Goal: Task Accomplishment & Management: Manage account settings

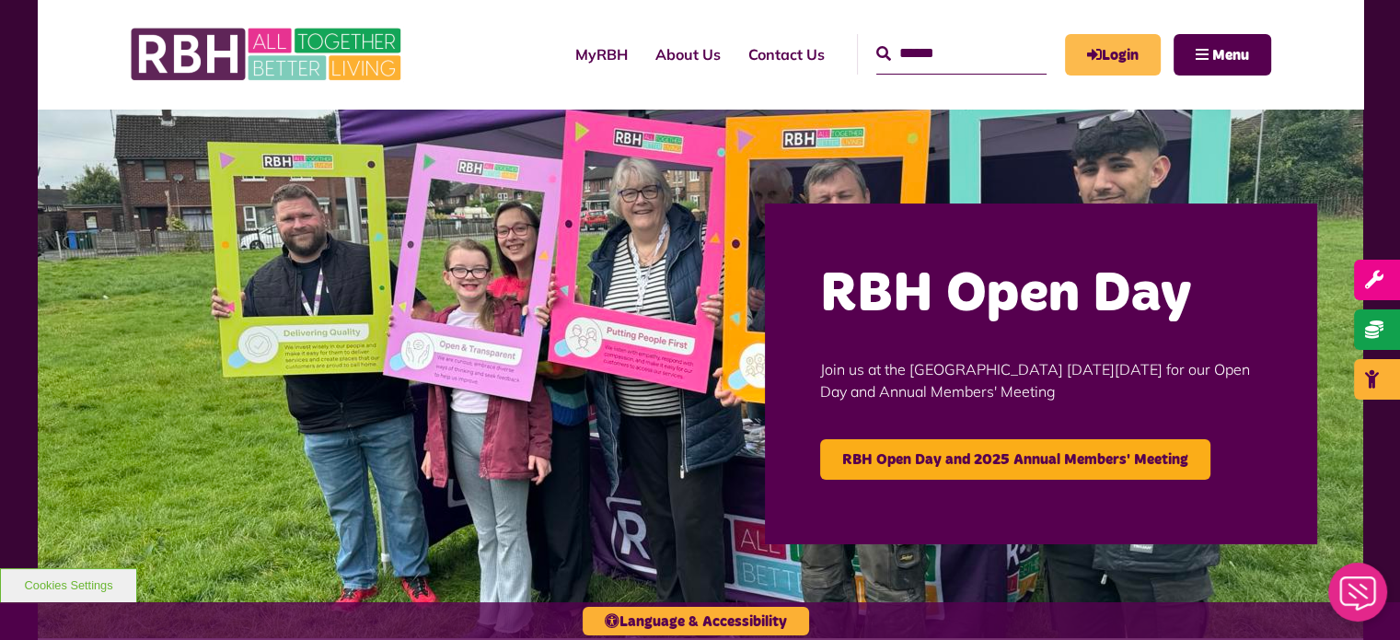
click at [1148, 63] on link "Login" at bounding box center [1113, 54] width 96 height 41
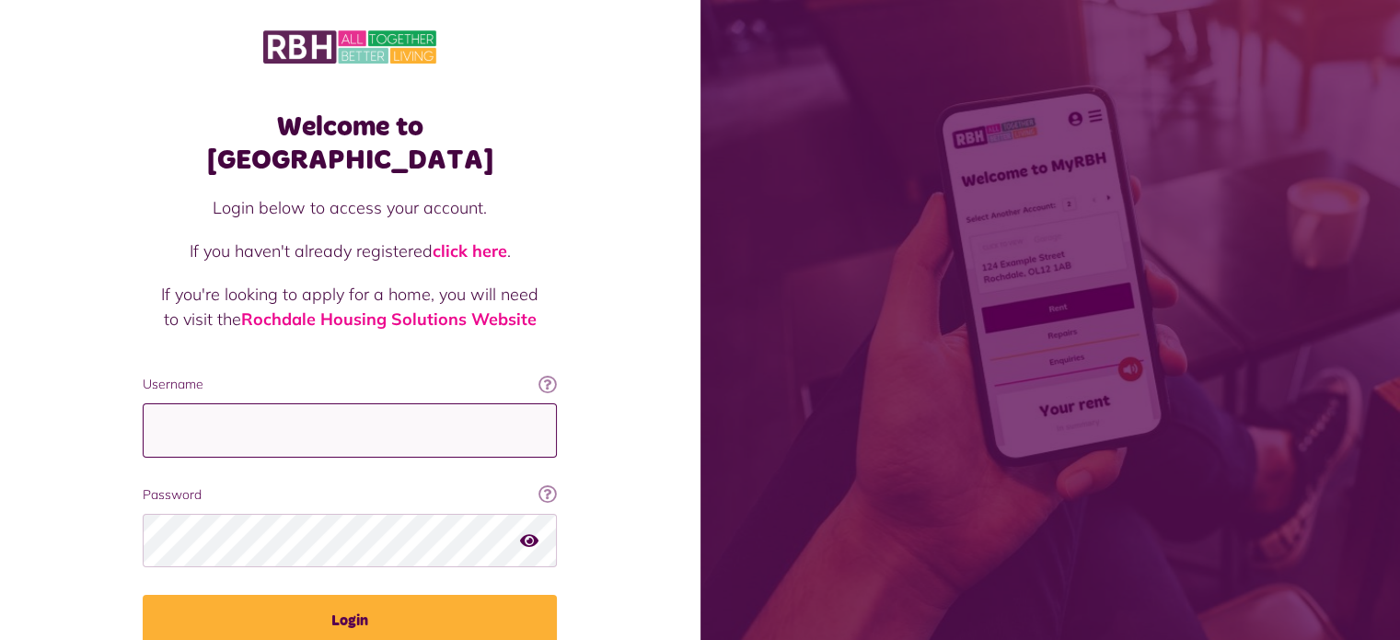
click at [275, 403] on input "Username" at bounding box center [350, 430] width 414 height 54
type input "**********"
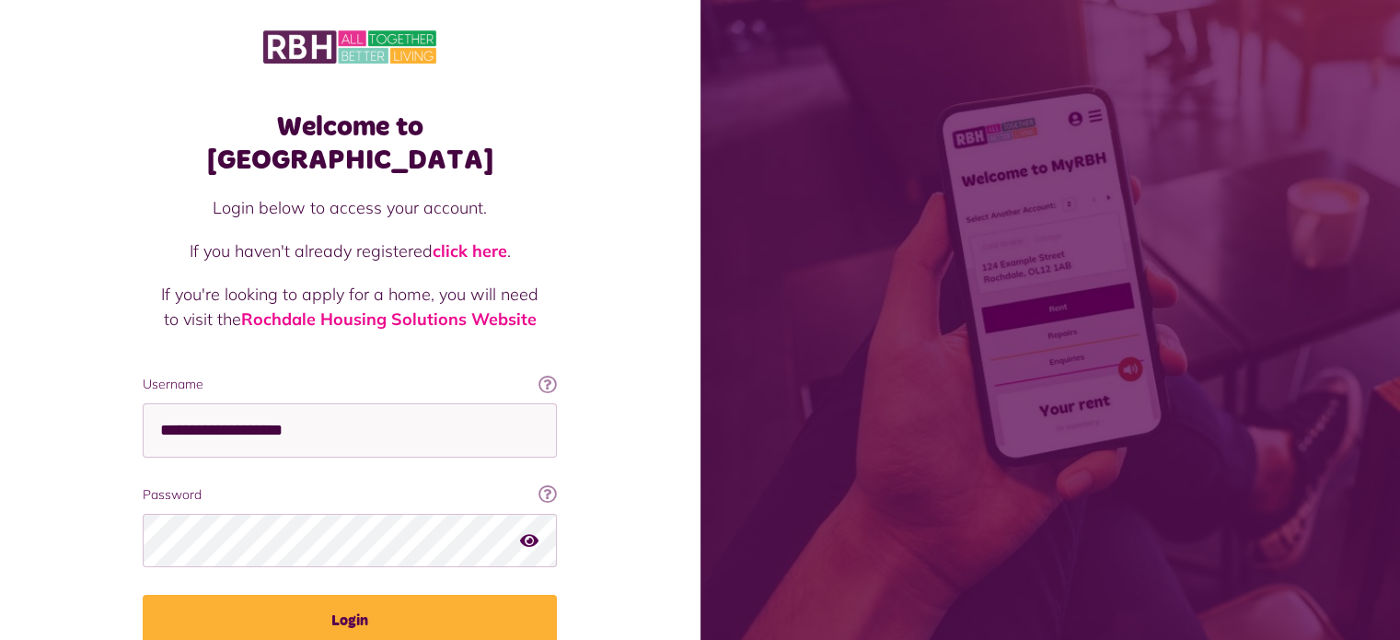
scroll to position [66, 0]
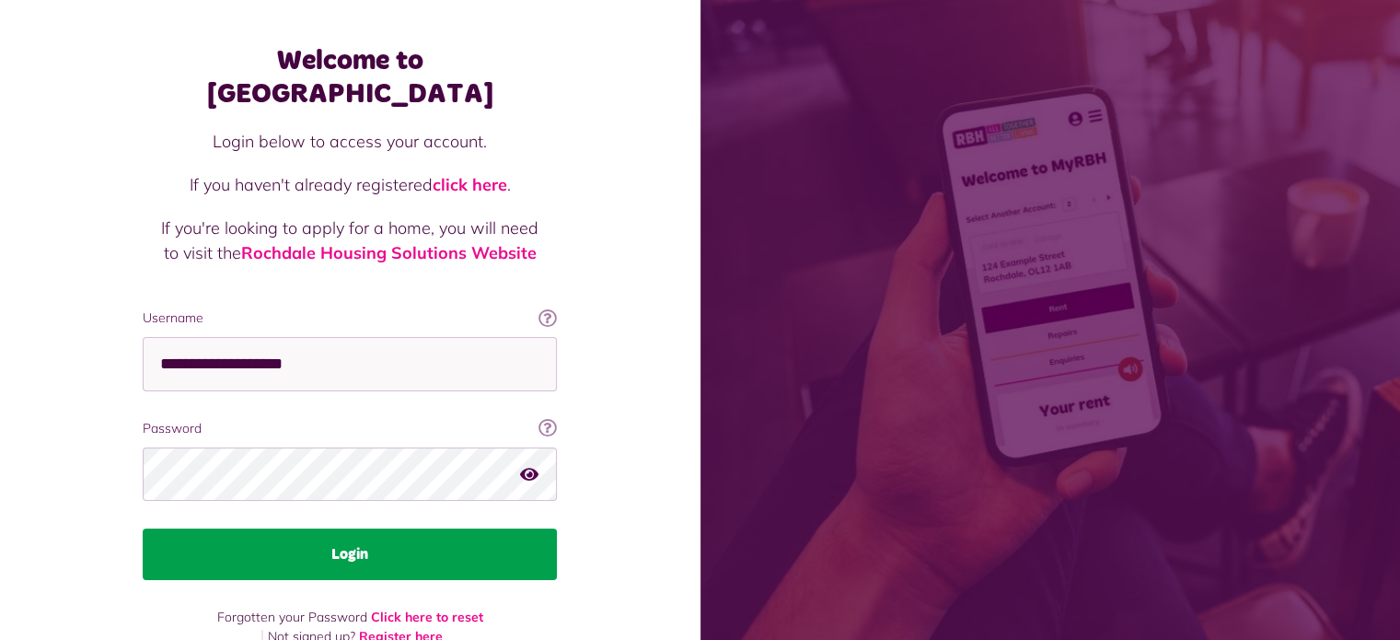
click at [473, 528] on button "Login" at bounding box center [350, 554] width 414 height 52
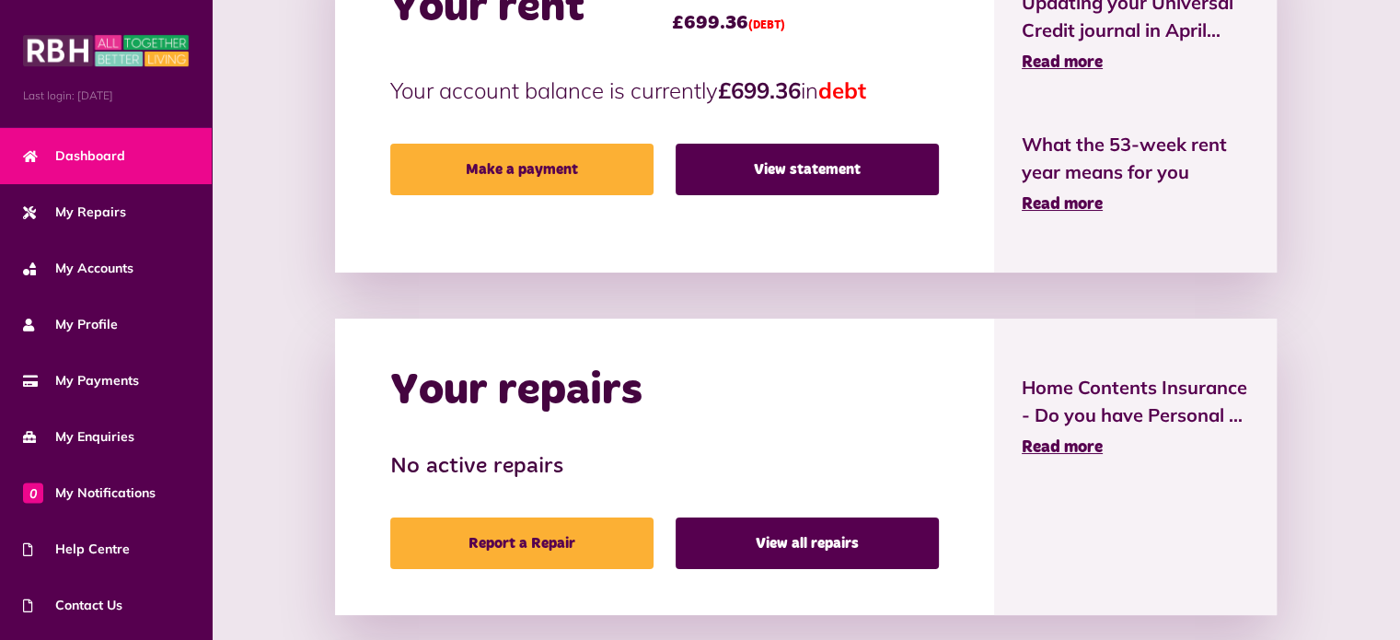
scroll to position [525, 0]
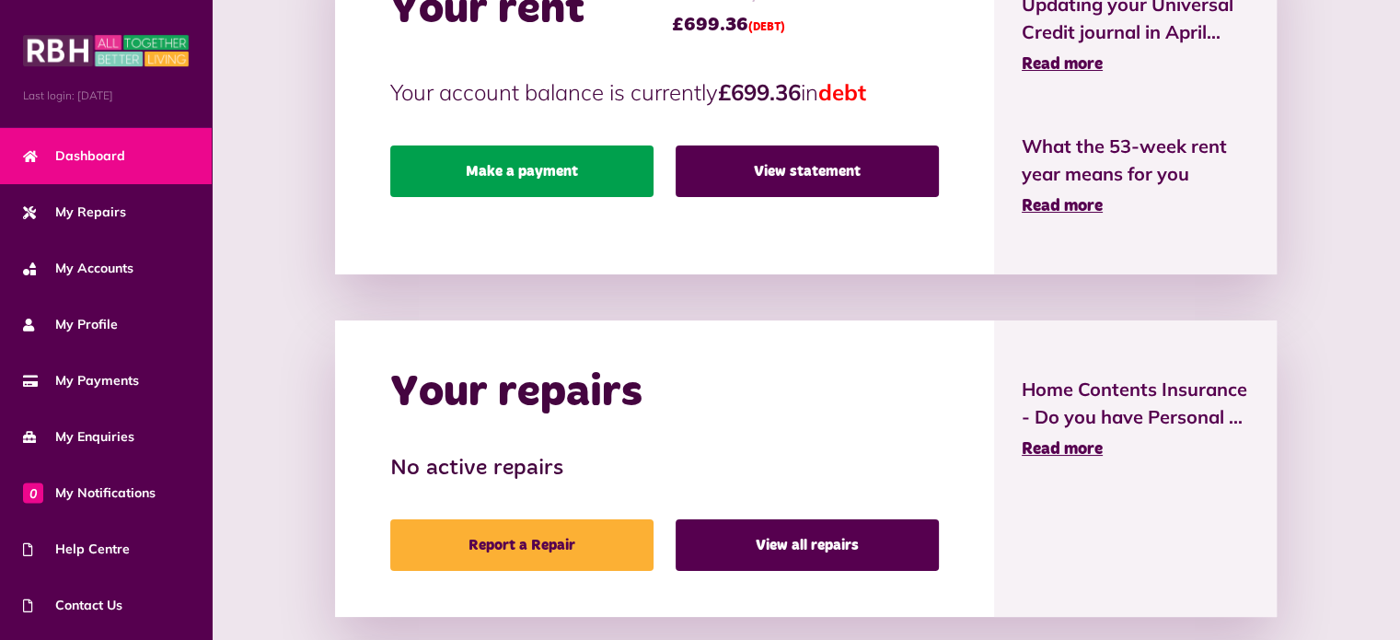
click at [533, 180] on link "Make a payment" at bounding box center [521, 171] width 263 height 52
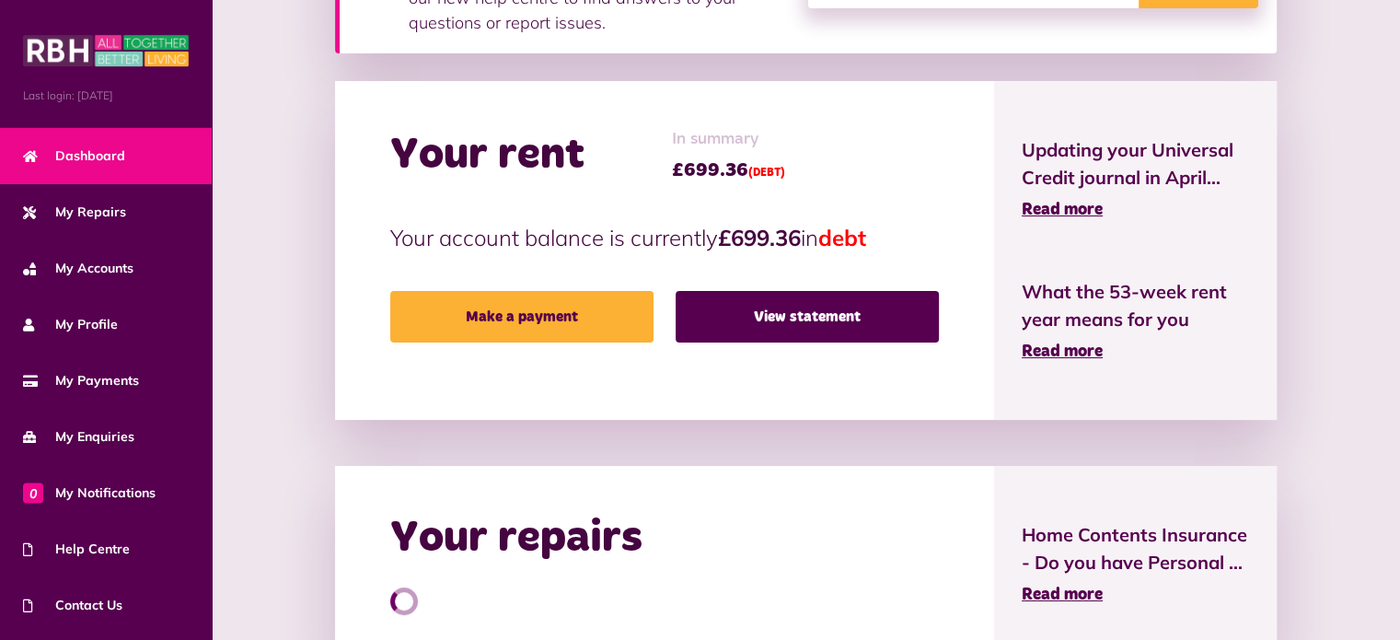
scroll to position [379, 0]
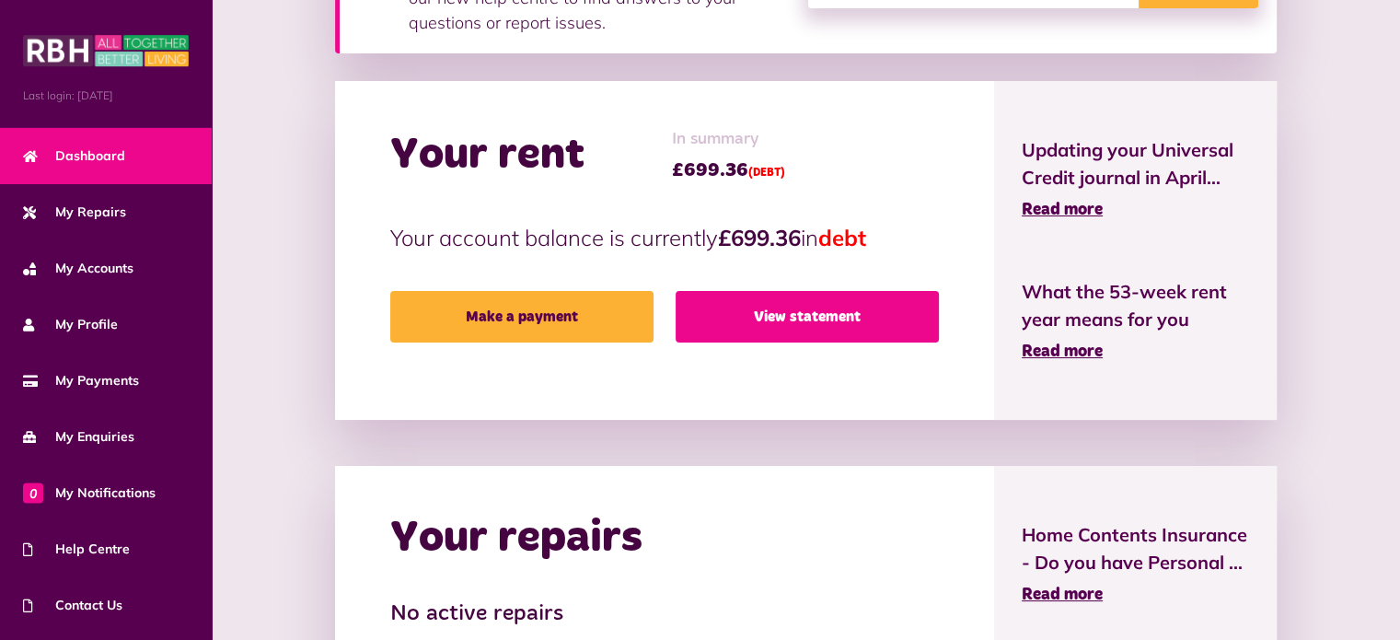
click at [767, 318] on link "View statement" at bounding box center [806, 317] width 263 height 52
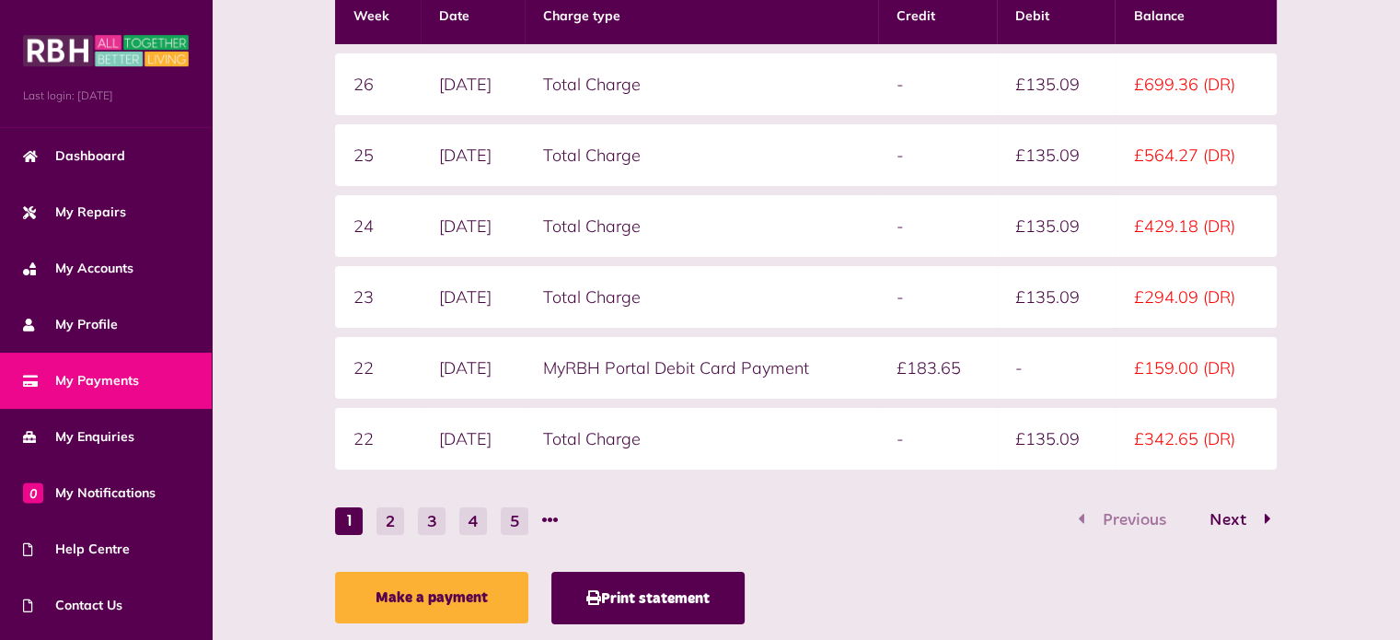
scroll to position [432, 0]
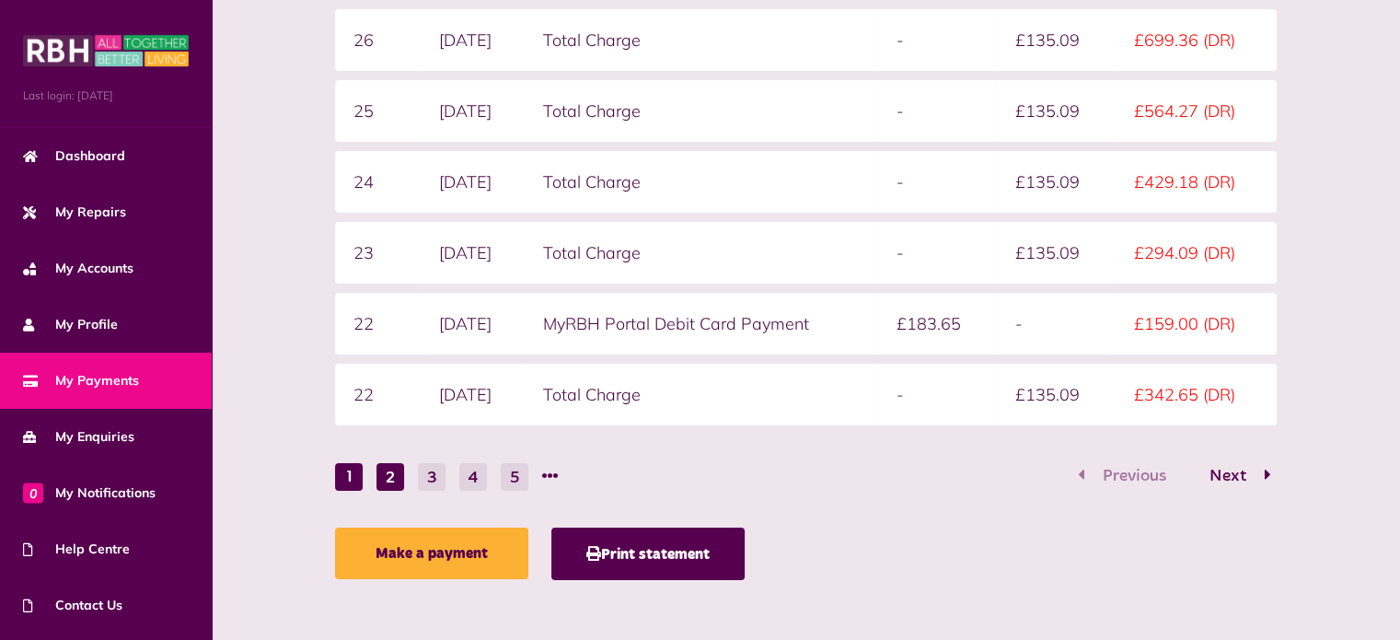
click at [383, 472] on button "2" at bounding box center [390, 477] width 28 height 28
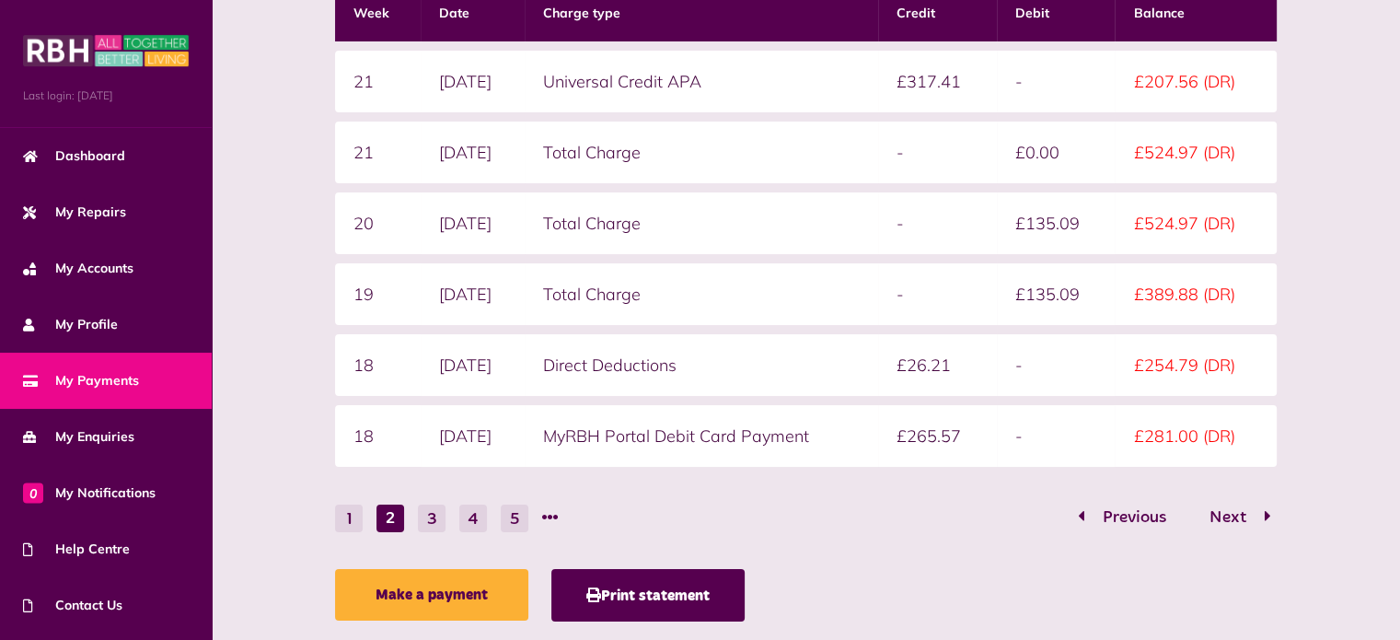
scroll to position [388, 0]
